Goal: Task Accomplishment & Management: Manage account settings

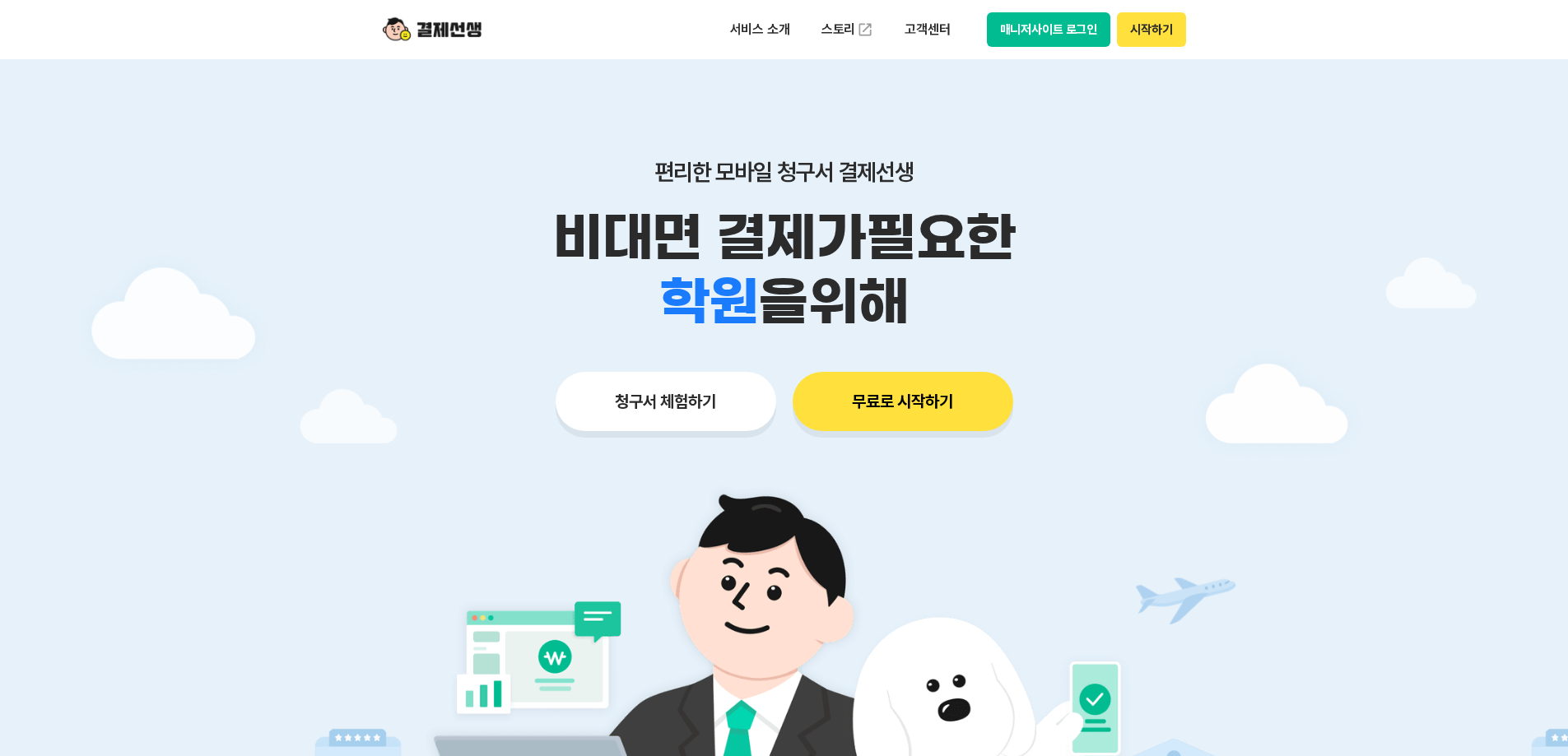
click at [1023, 22] on button "매니저사이트 로그인" at bounding box center [1049, 30] width 125 height 35
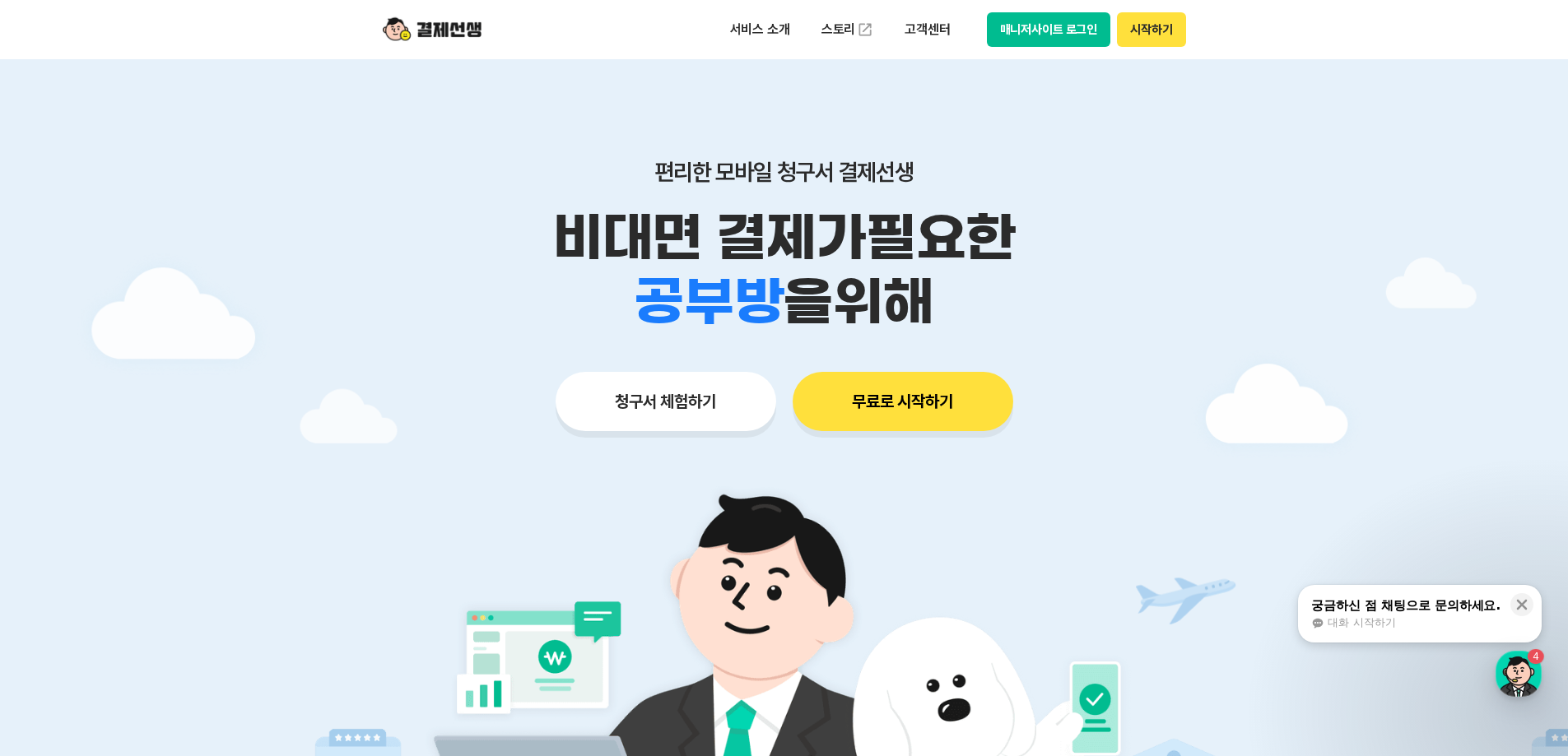
click at [1083, 30] on button "매니저사이트 로그인" at bounding box center [1049, 30] width 125 height 35
click at [1004, 44] on button "매니저사이트 로그인" at bounding box center [1049, 30] width 125 height 35
